Goal: Information Seeking & Learning: Understand process/instructions

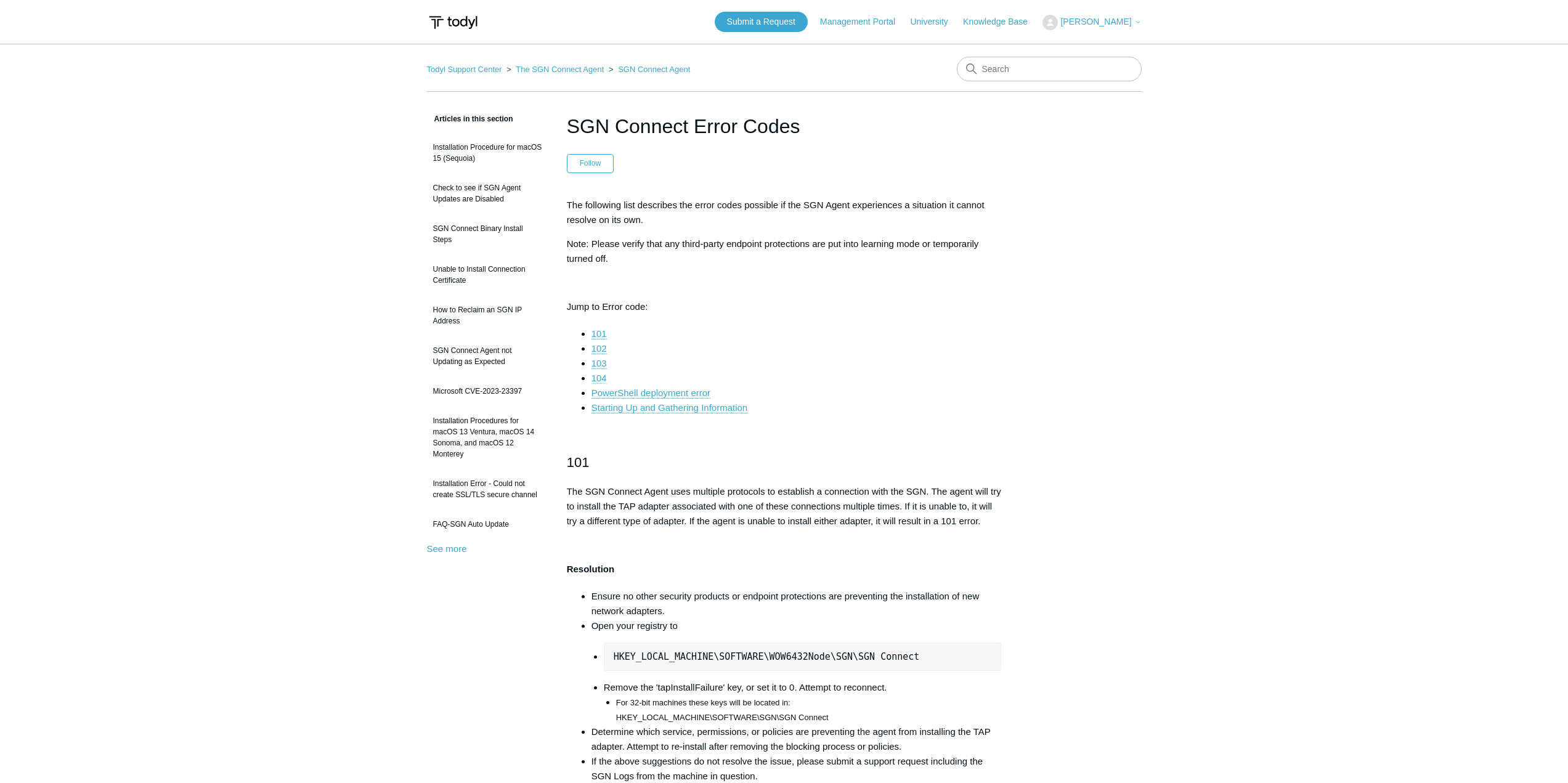
click at [597, 378] on link "104" at bounding box center [599, 378] width 16 height 11
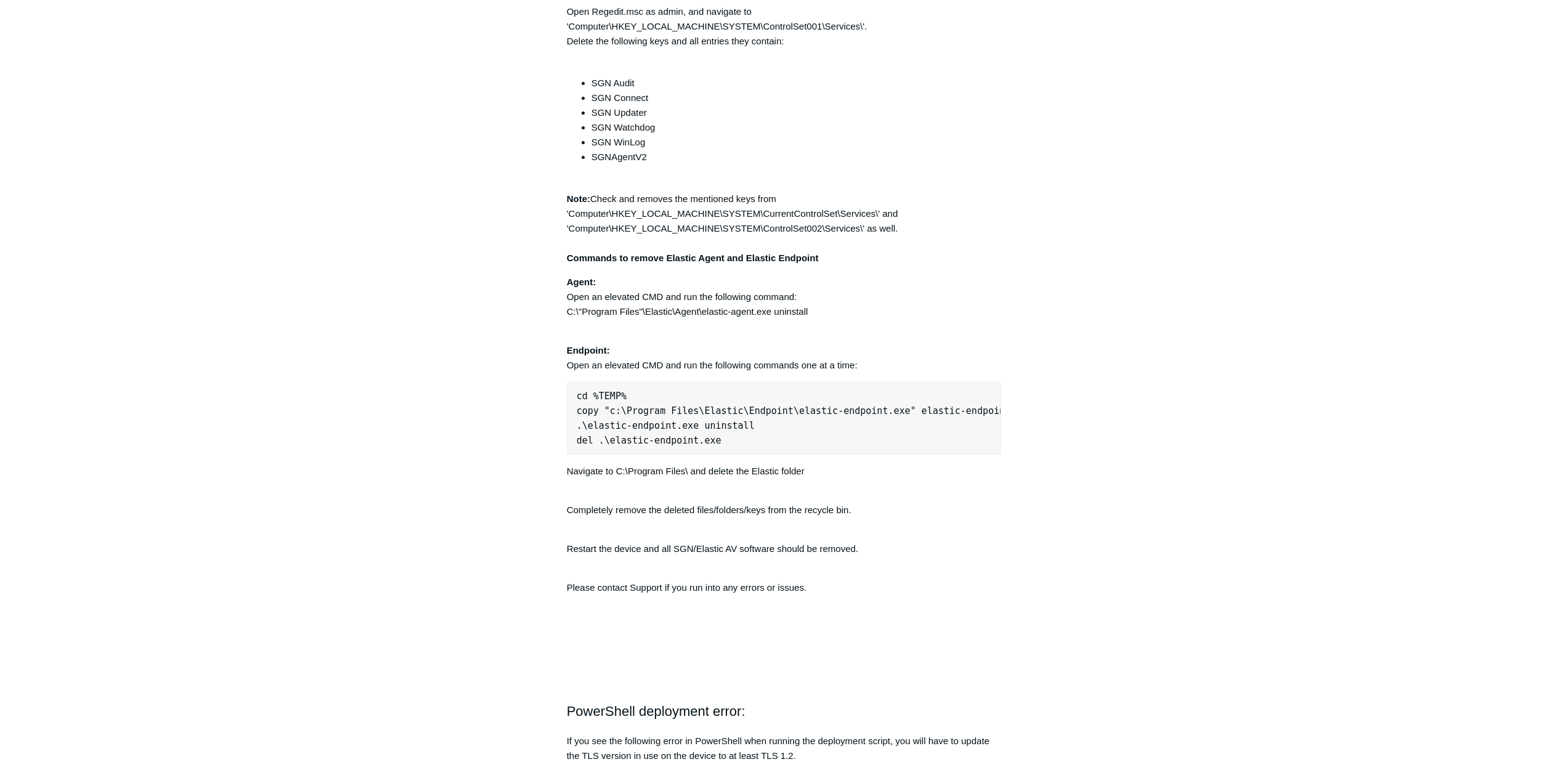
scroll to position [3035, 0]
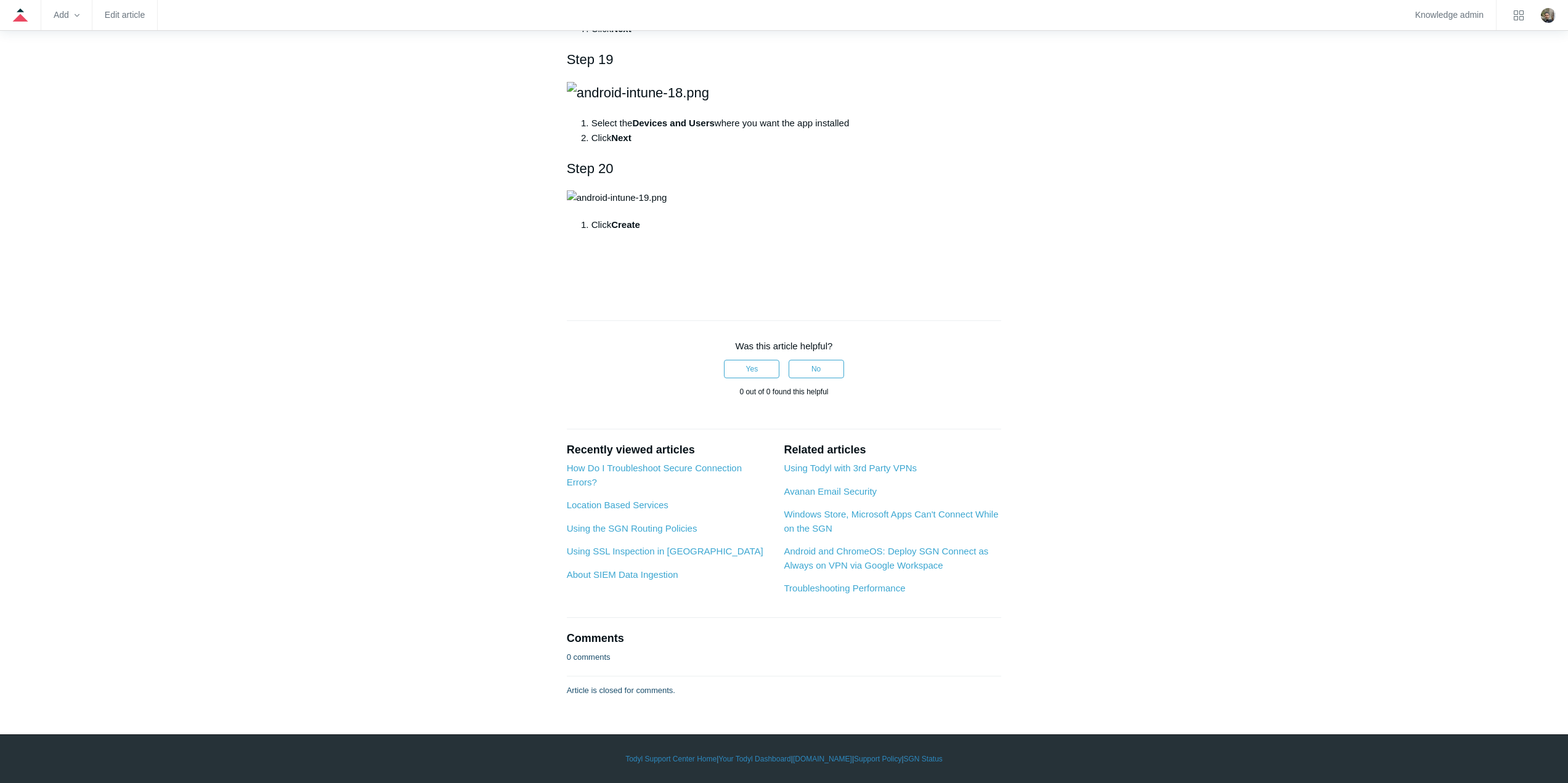
scroll to position [5238, 0]
